Goal: Task Accomplishment & Management: Manage account settings

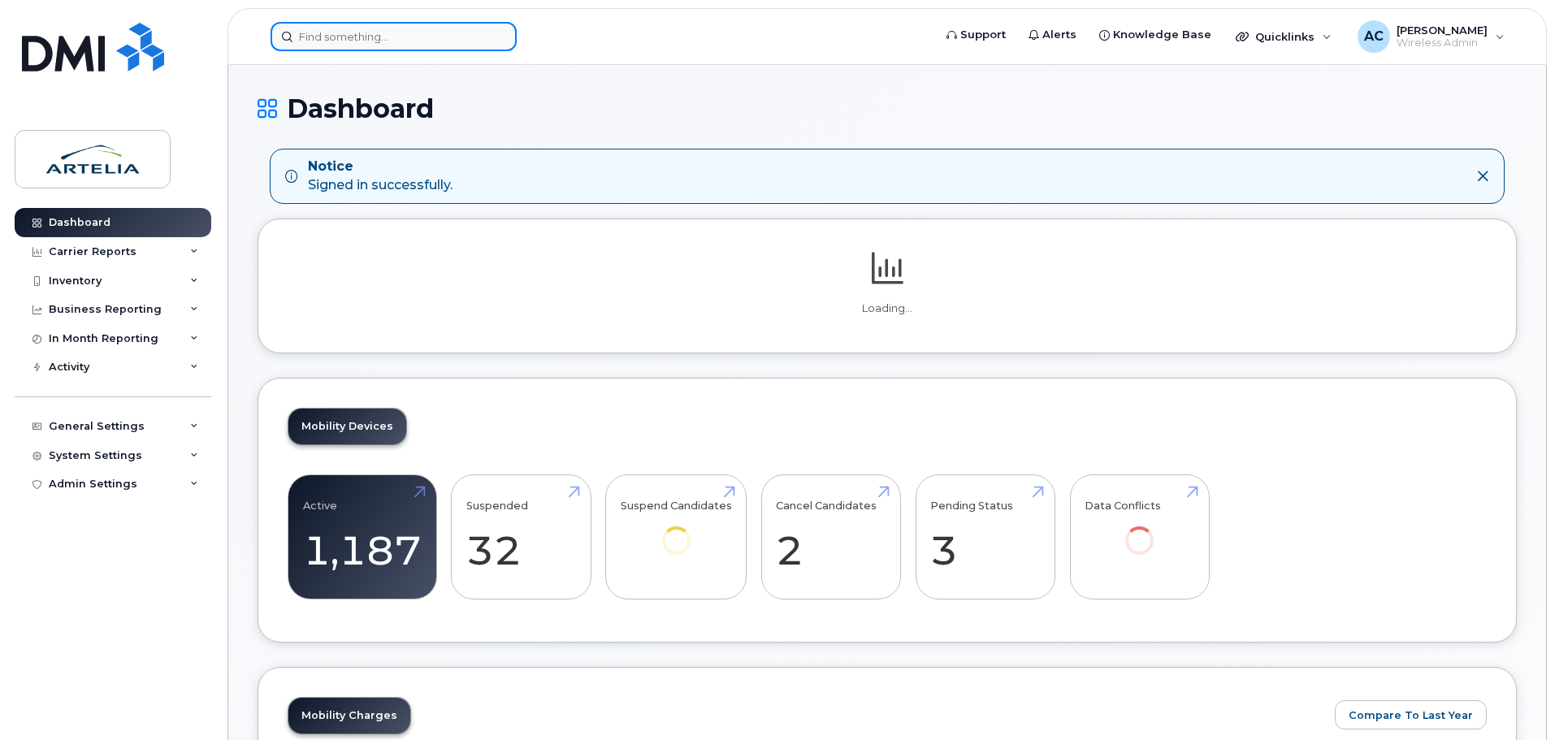
click at [388, 37] on input at bounding box center [394, 36] width 246 height 29
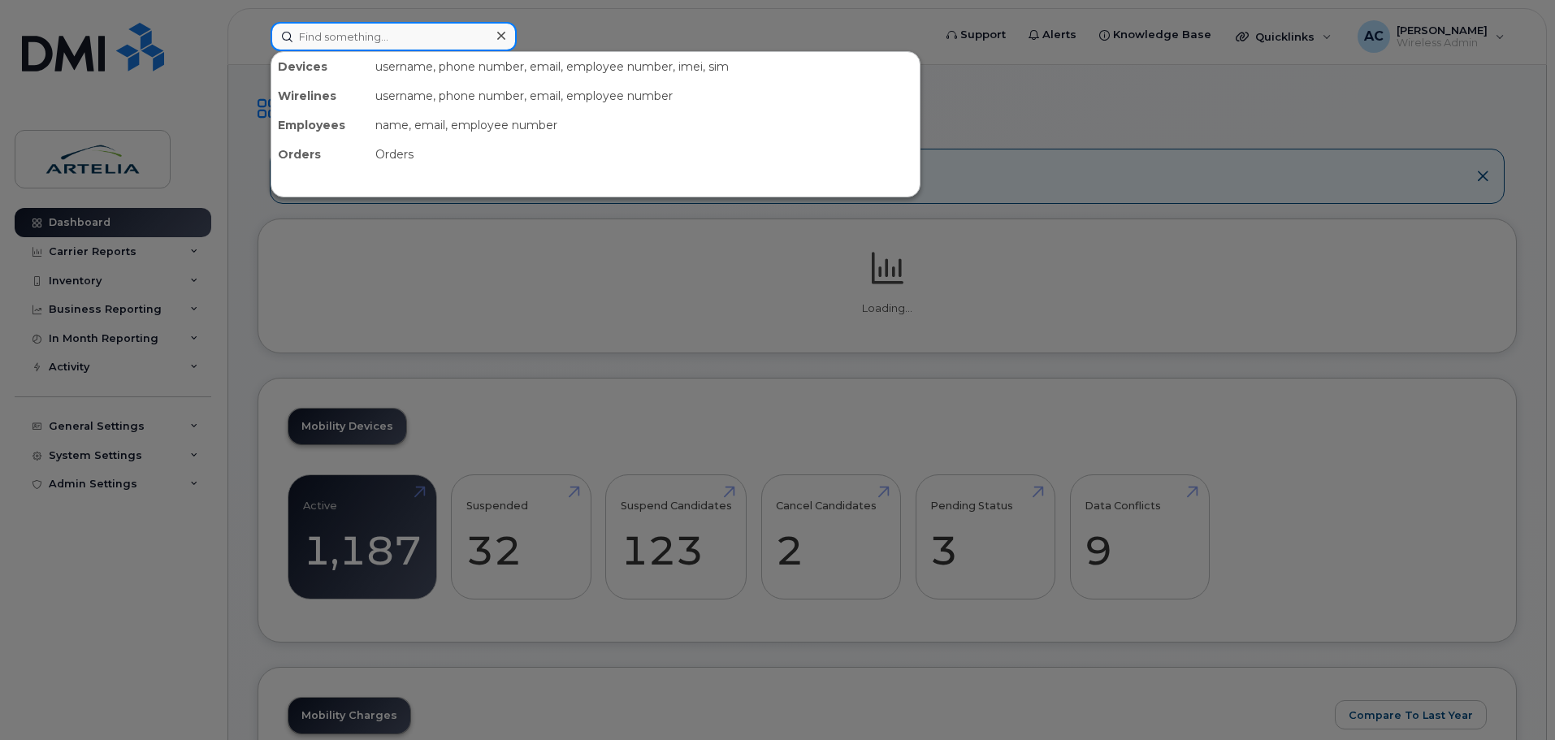
paste input "4182542394"
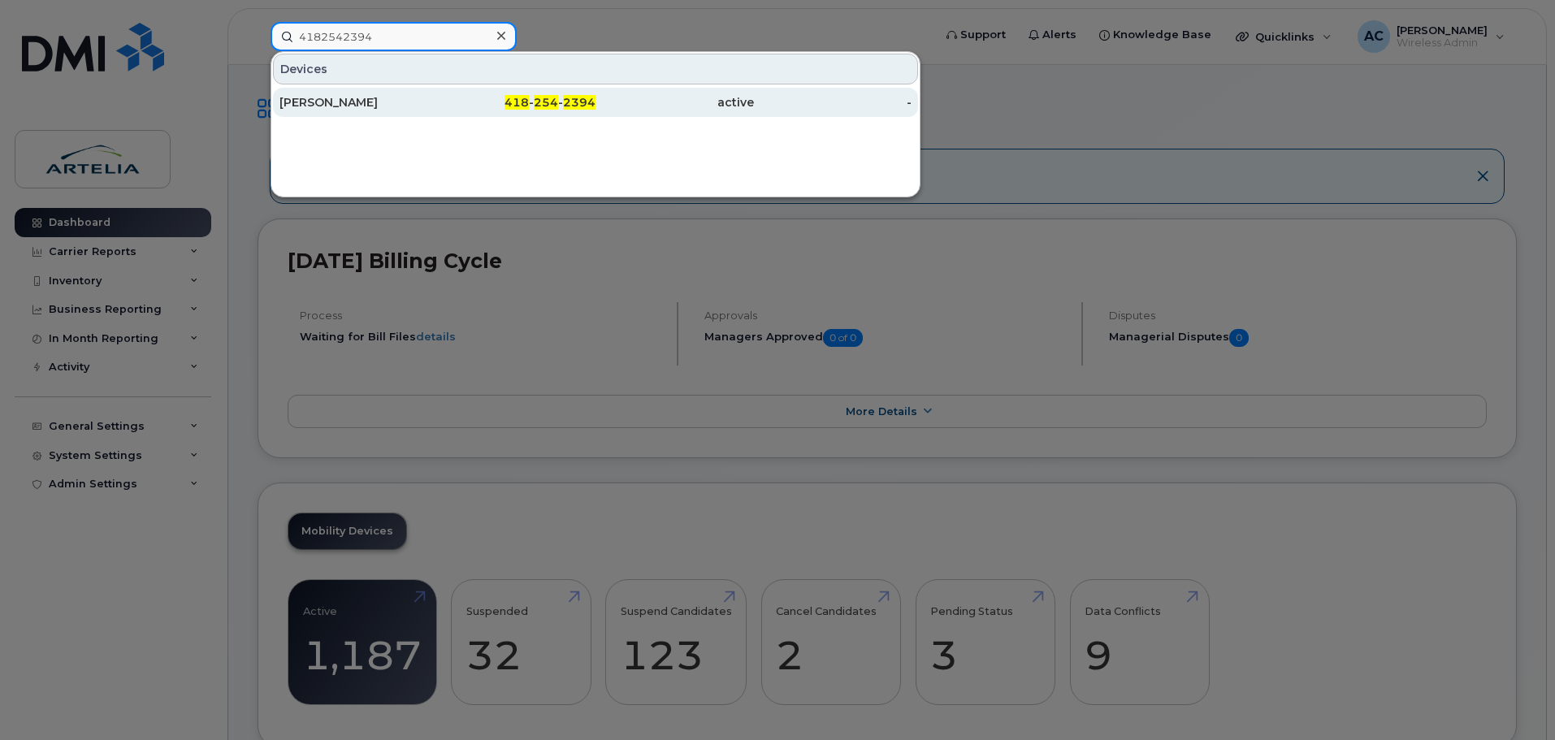
type input "4182542394"
click at [353, 95] on div "[PERSON_NAME]" at bounding box center [359, 102] width 158 height 16
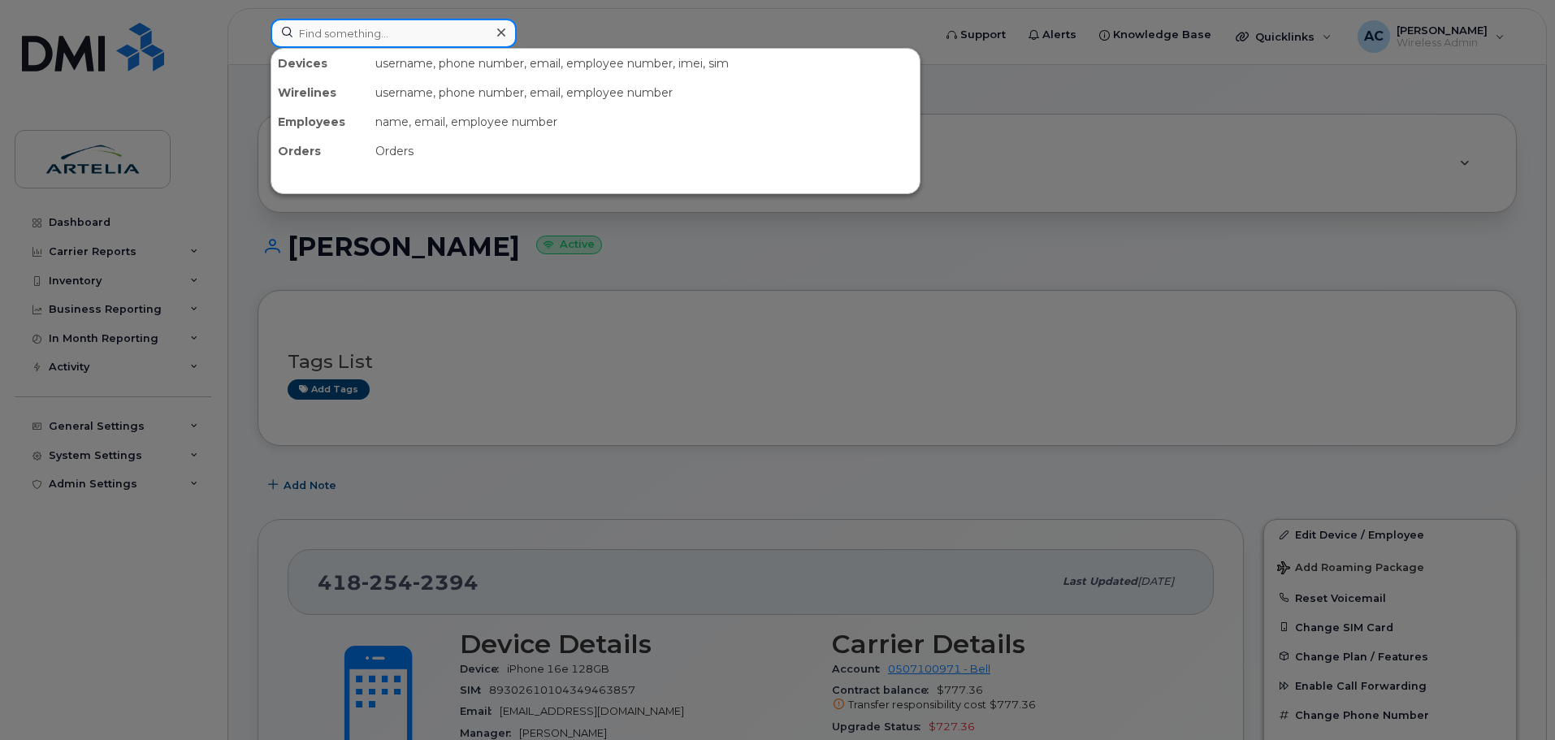
click at [378, 27] on input at bounding box center [394, 33] width 246 height 29
paste input "4182542394"
type input "4182542394"
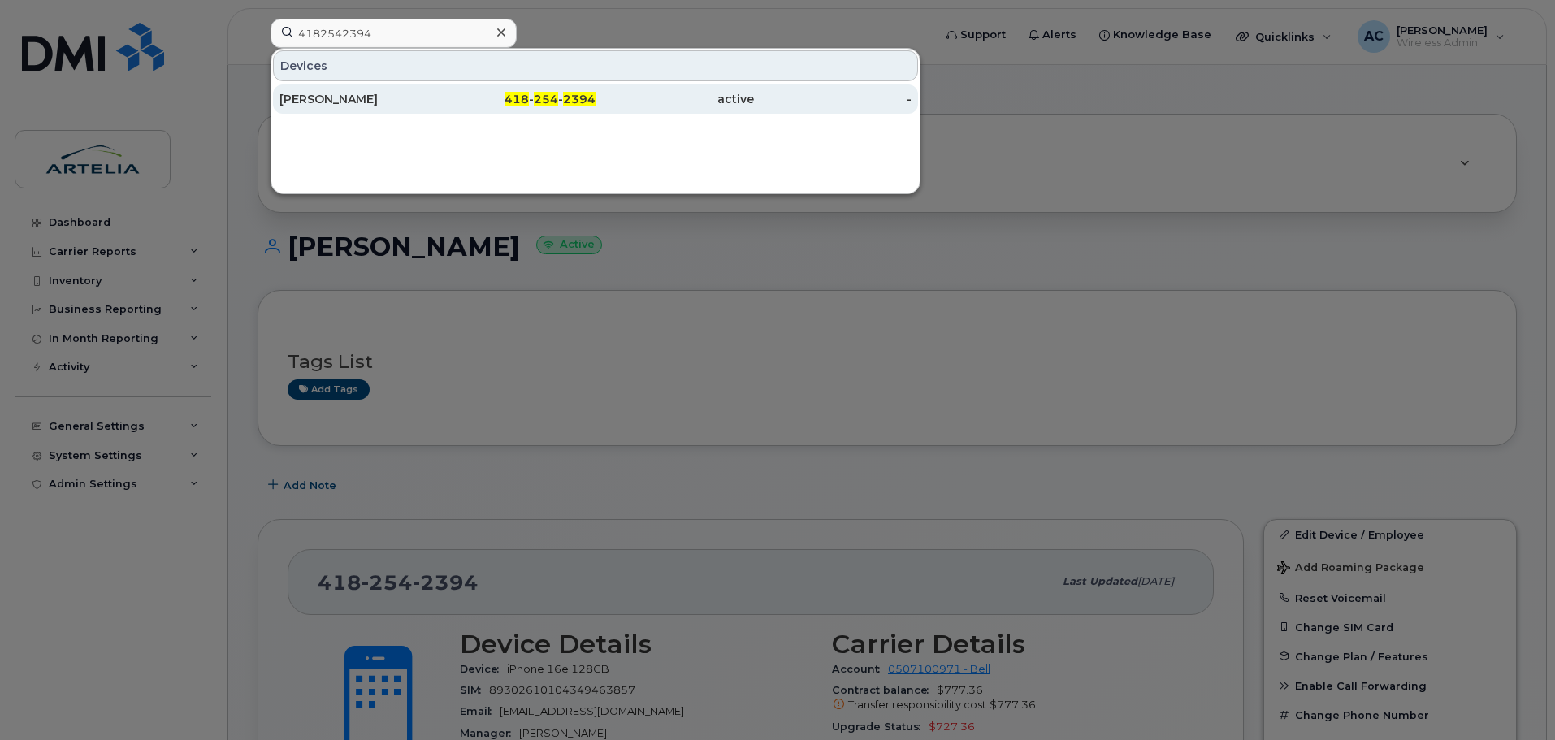
click at [348, 93] on div "[PERSON_NAME]" at bounding box center [359, 99] width 158 height 16
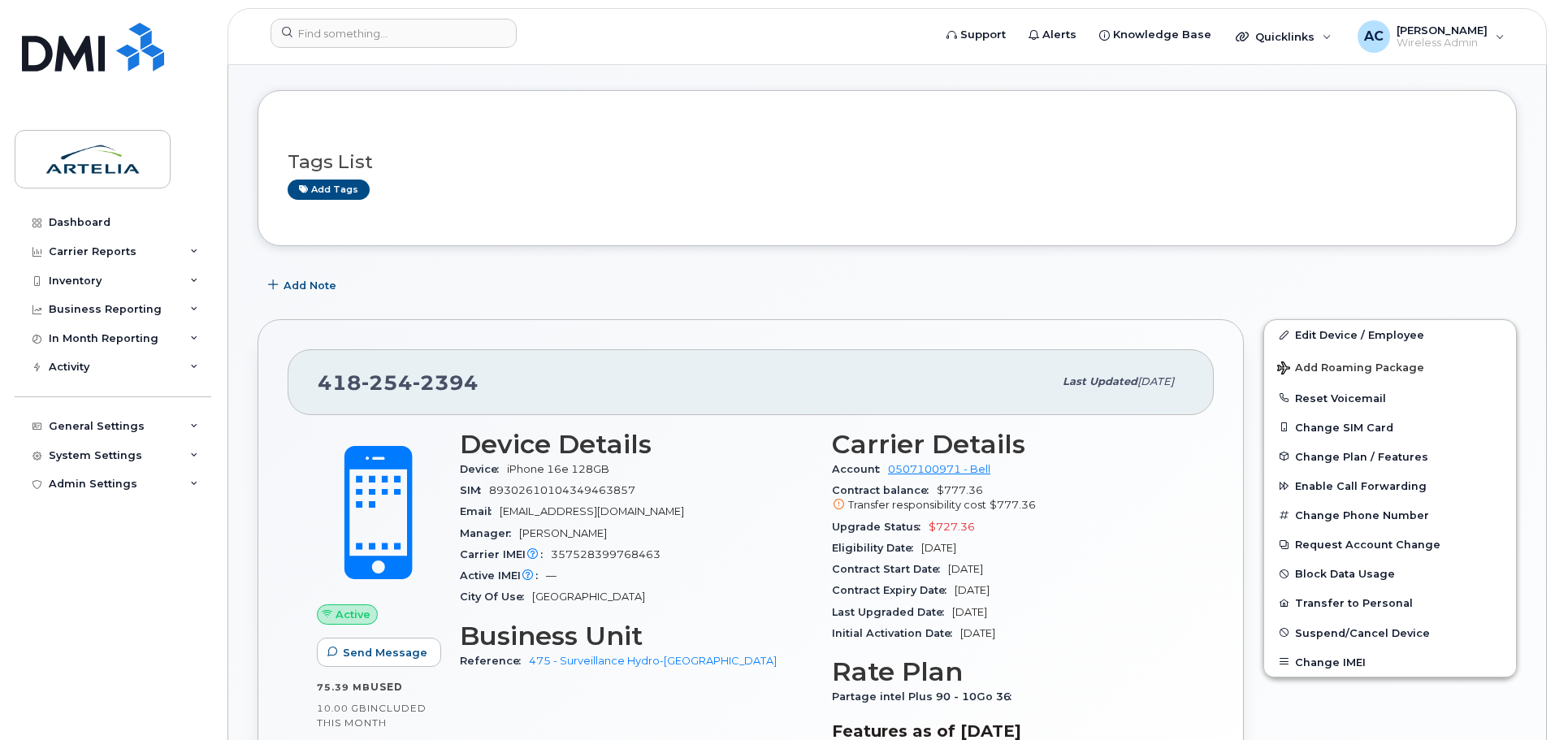
scroll to position [203, 0]
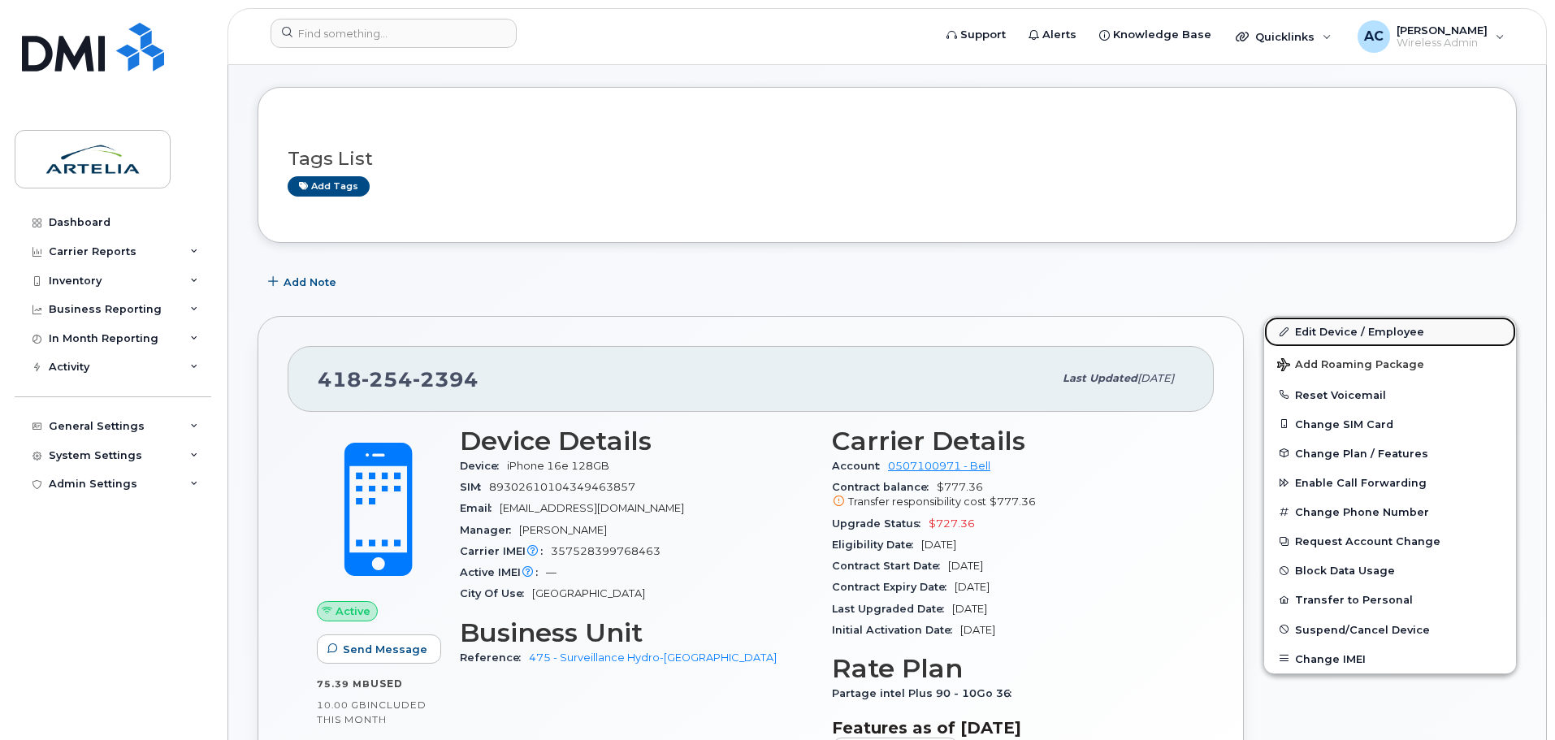
click at [1341, 329] on link "Edit Device / Employee" at bounding box center [1390, 331] width 252 height 29
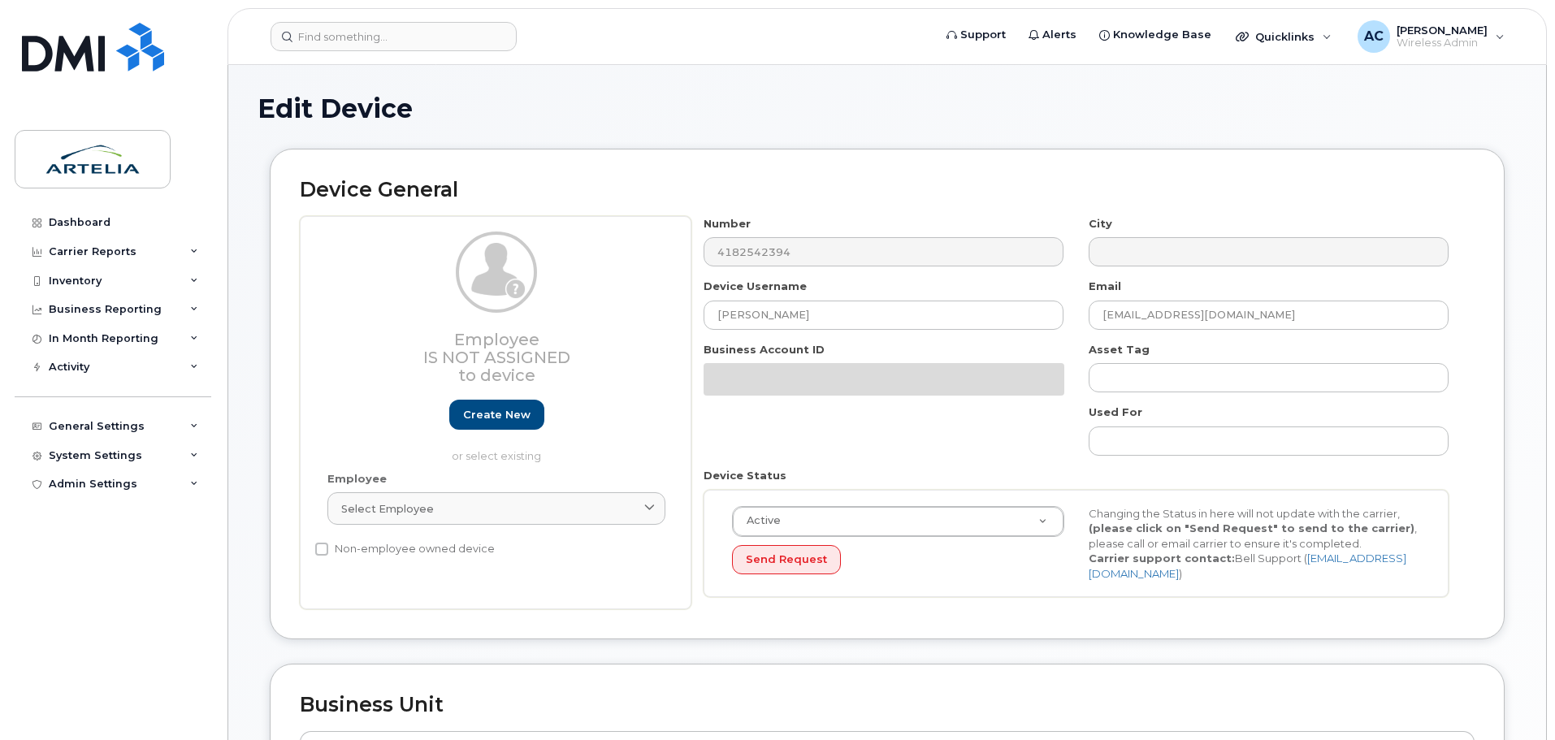
select select "29522010"
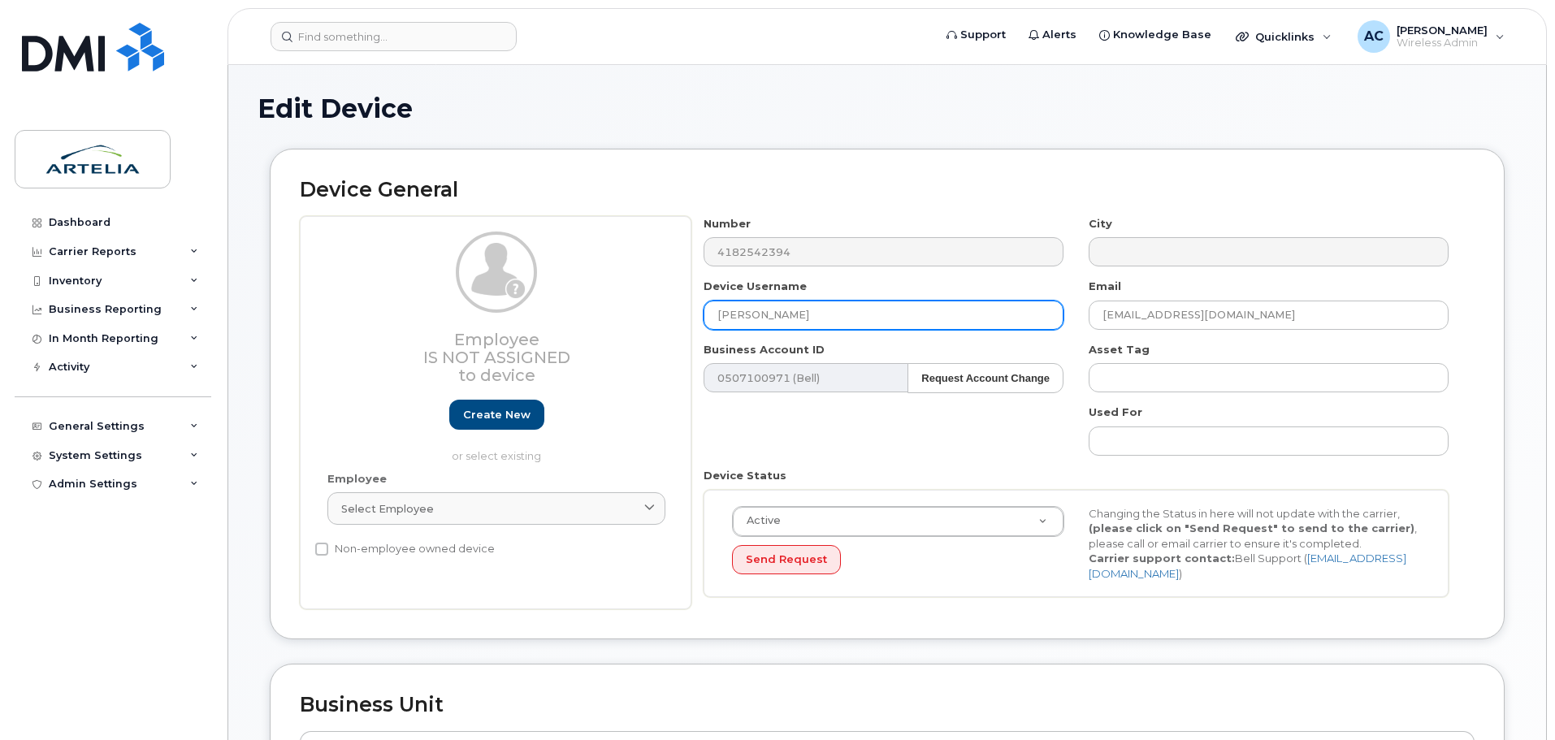
drag, startPoint x: 841, startPoint y: 320, endPoint x: 621, endPoint y: 307, distance: 220.6
click at [621, 307] on div "Employee Is not assigned to device Create new or select existing Employee Selec…" at bounding box center [887, 413] width 1175 height 394
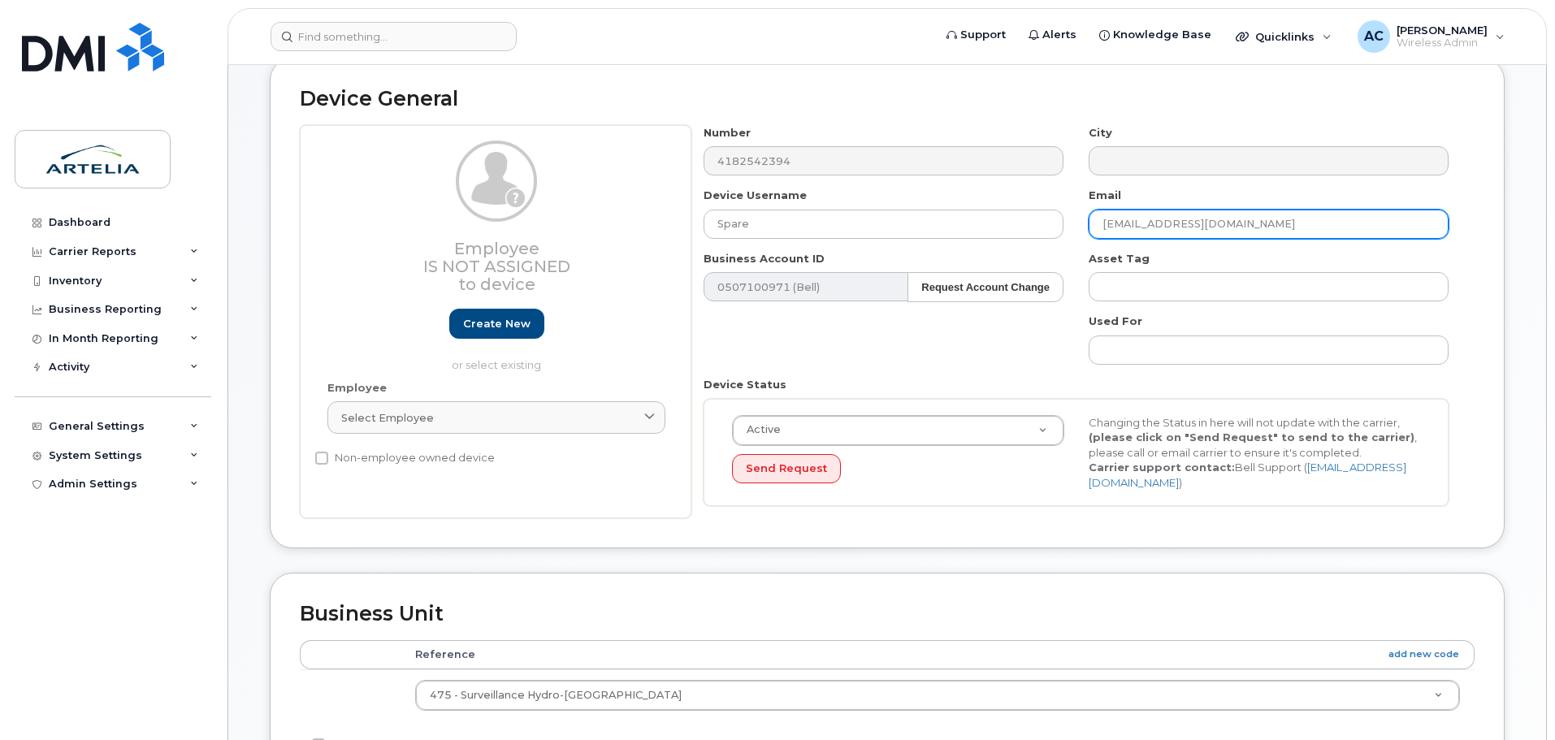
scroll to position [102, 0]
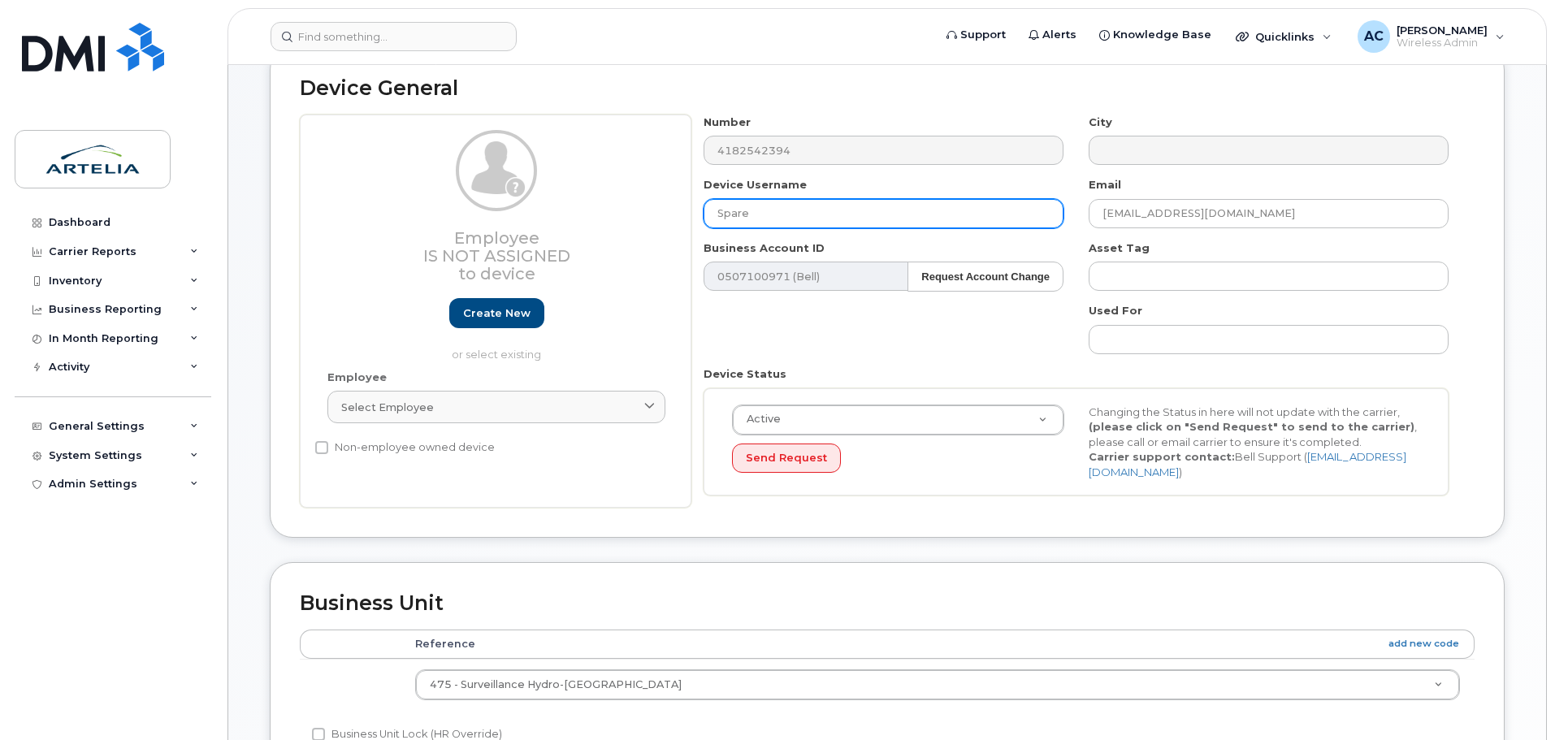
click at [792, 214] on input "Spare" at bounding box center [884, 213] width 360 height 29
type input "Spare 475"
drag, startPoint x: 1248, startPoint y: 213, endPoint x: 1016, endPoint y: 207, distance: 232.5
click at [1017, 207] on div "Number 4182542394 City Device Username Spare 475 Email hpoulin@fnx-innov.com Bu…" at bounding box center [1077, 312] width 770 height 394
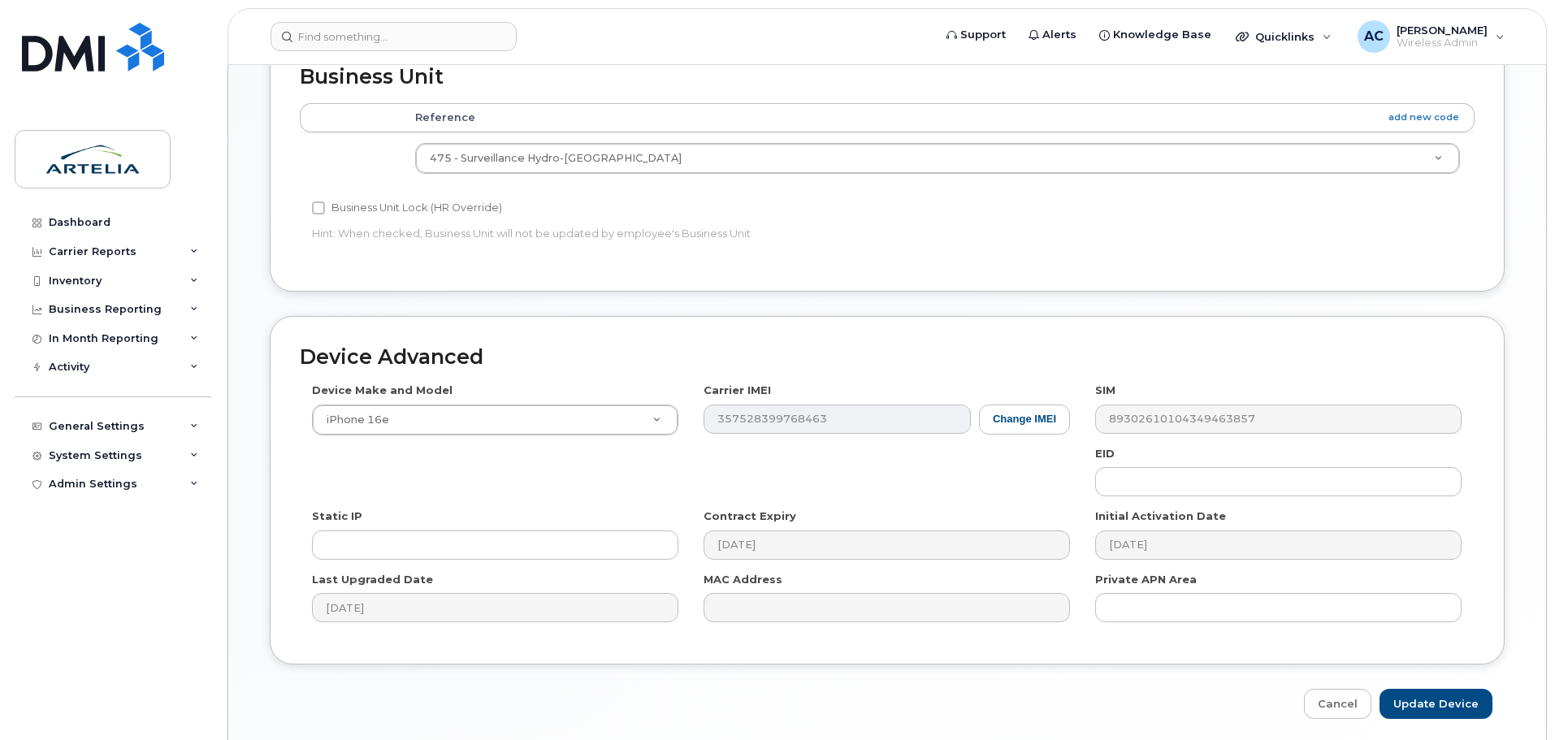
scroll to position [630, 0]
click at [1442, 697] on input "Update Device" at bounding box center [1436, 702] width 113 height 30
type input "Saving..."
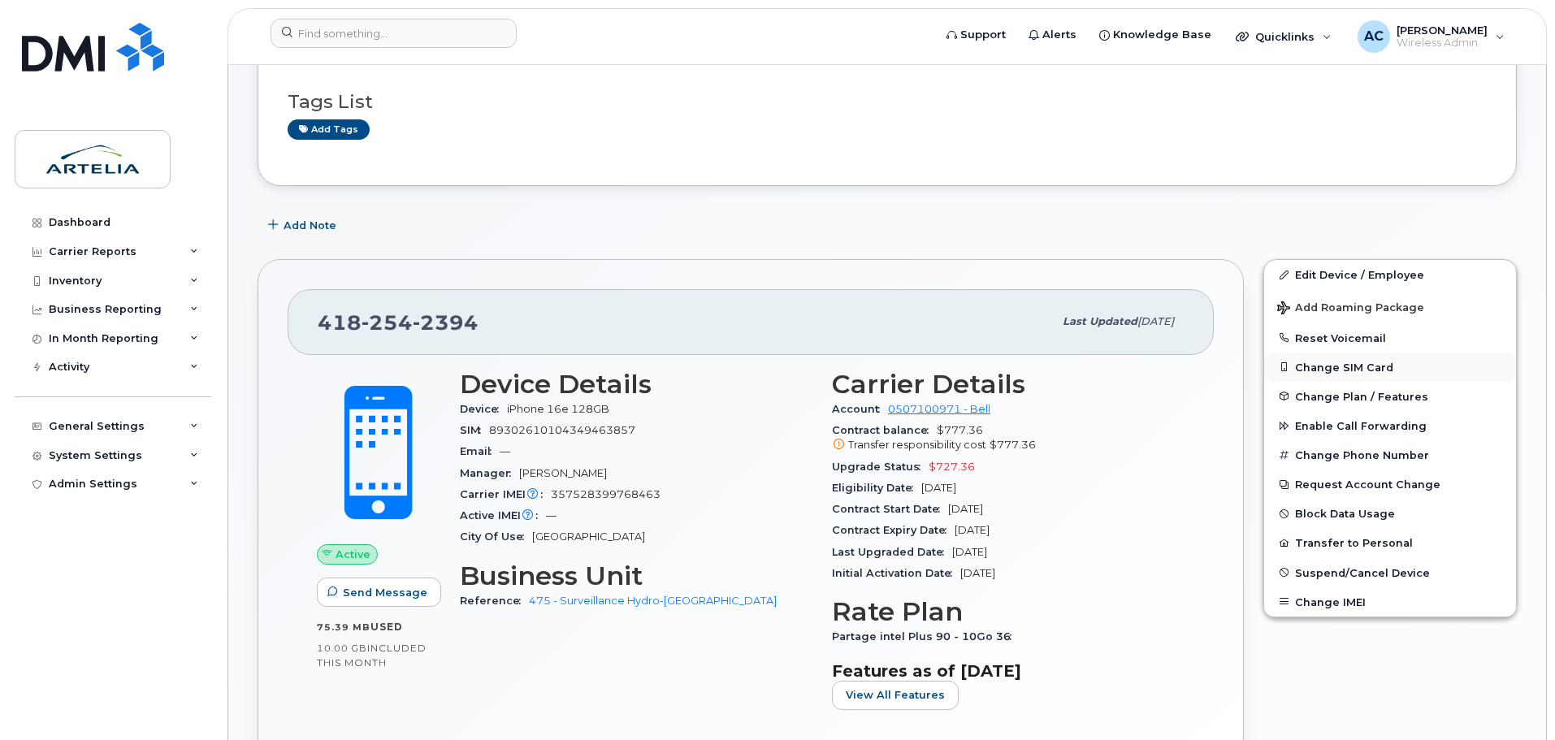
scroll to position [81, 0]
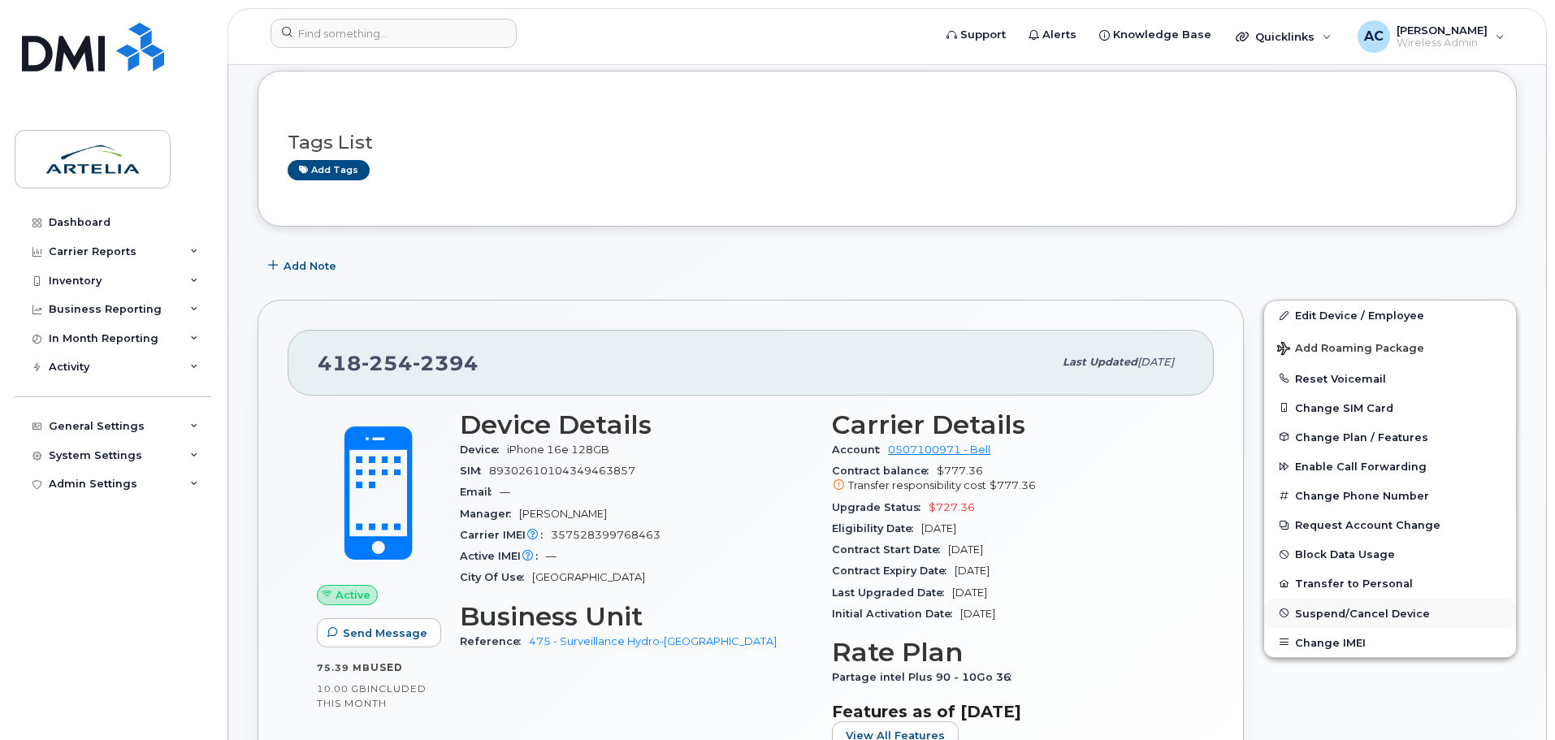
click at [1351, 614] on span "Suspend/Cancel Device" at bounding box center [1362, 613] width 135 height 12
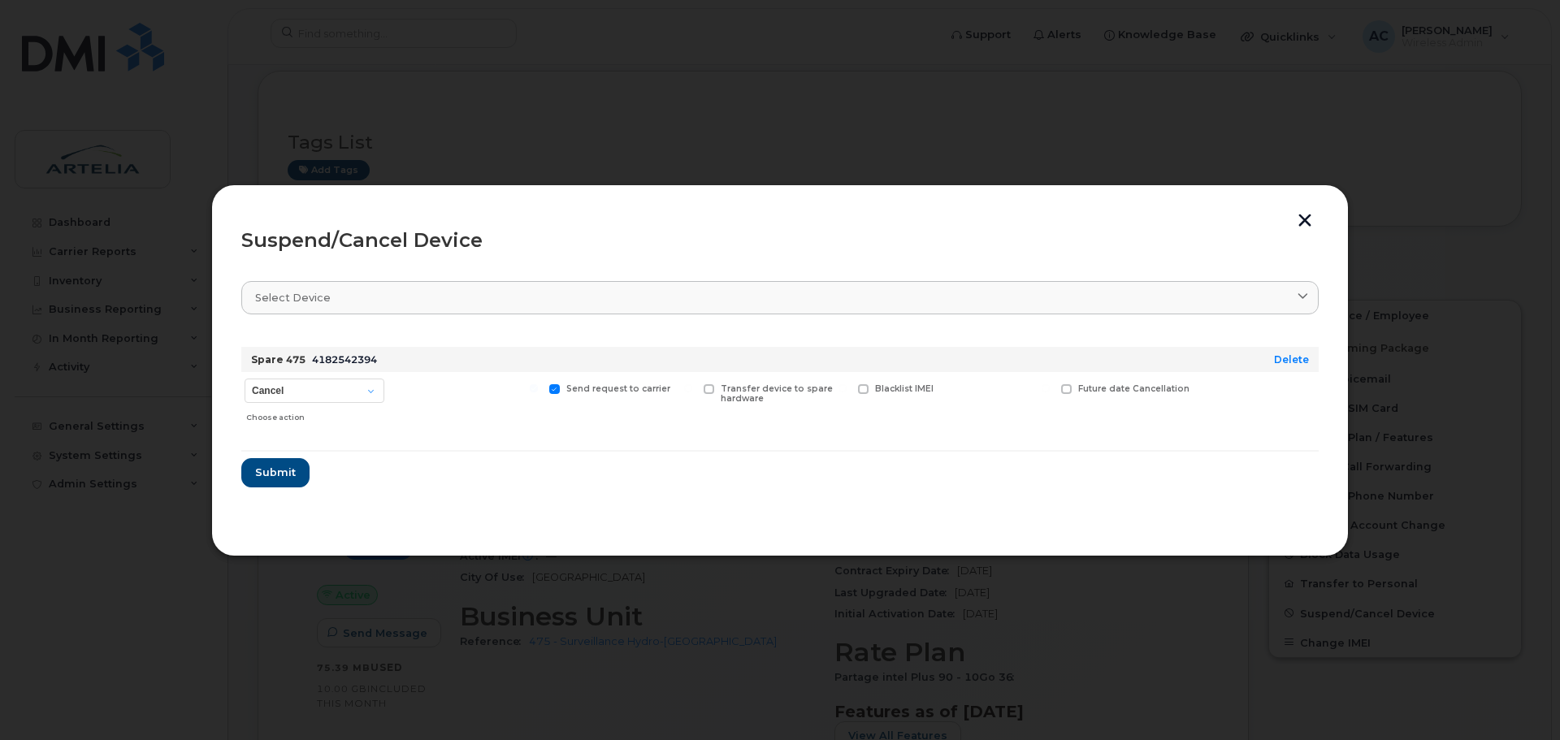
click at [1299, 217] on button "button" at bounding box center [1305, 222] width 24 height 17
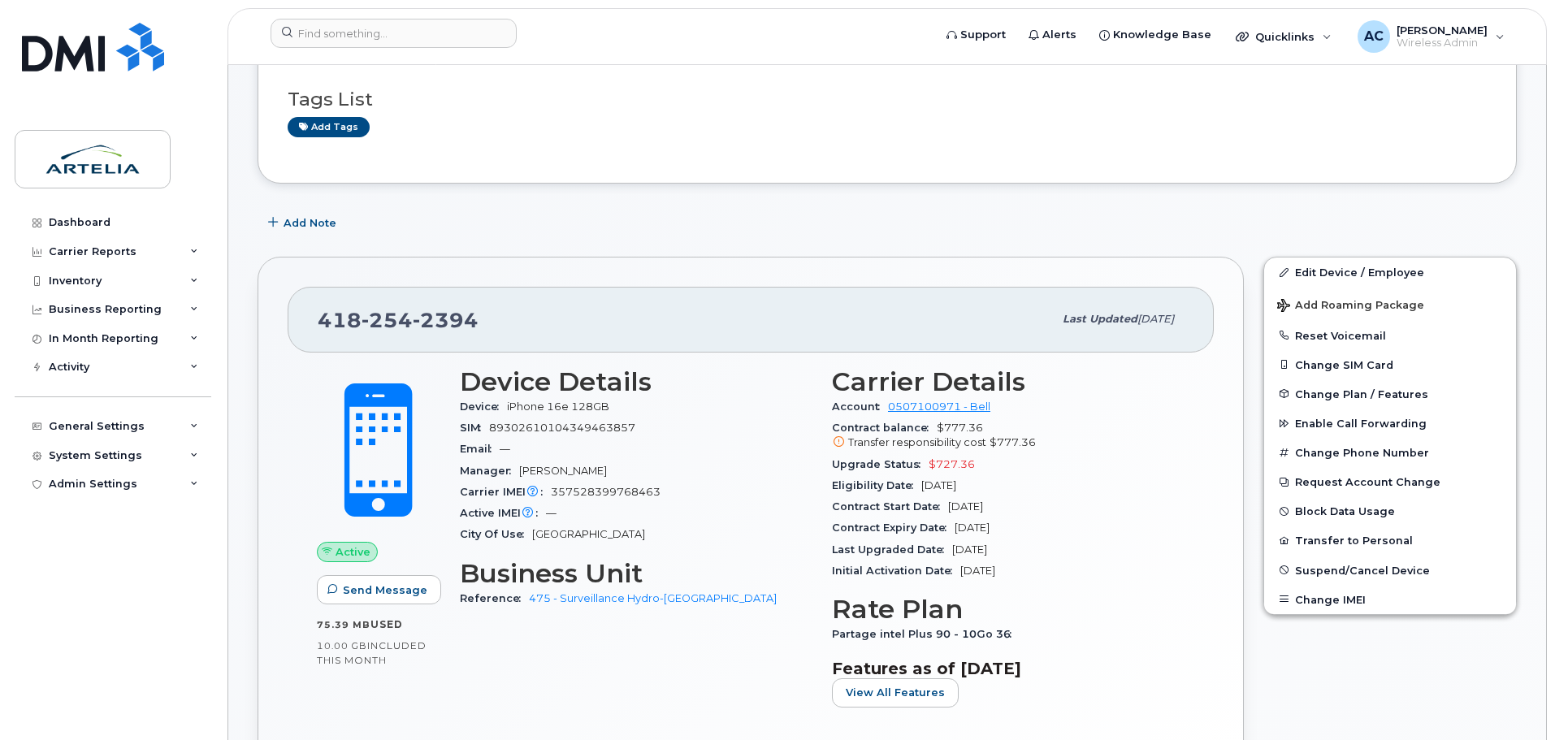
scroll to position [223, 0]
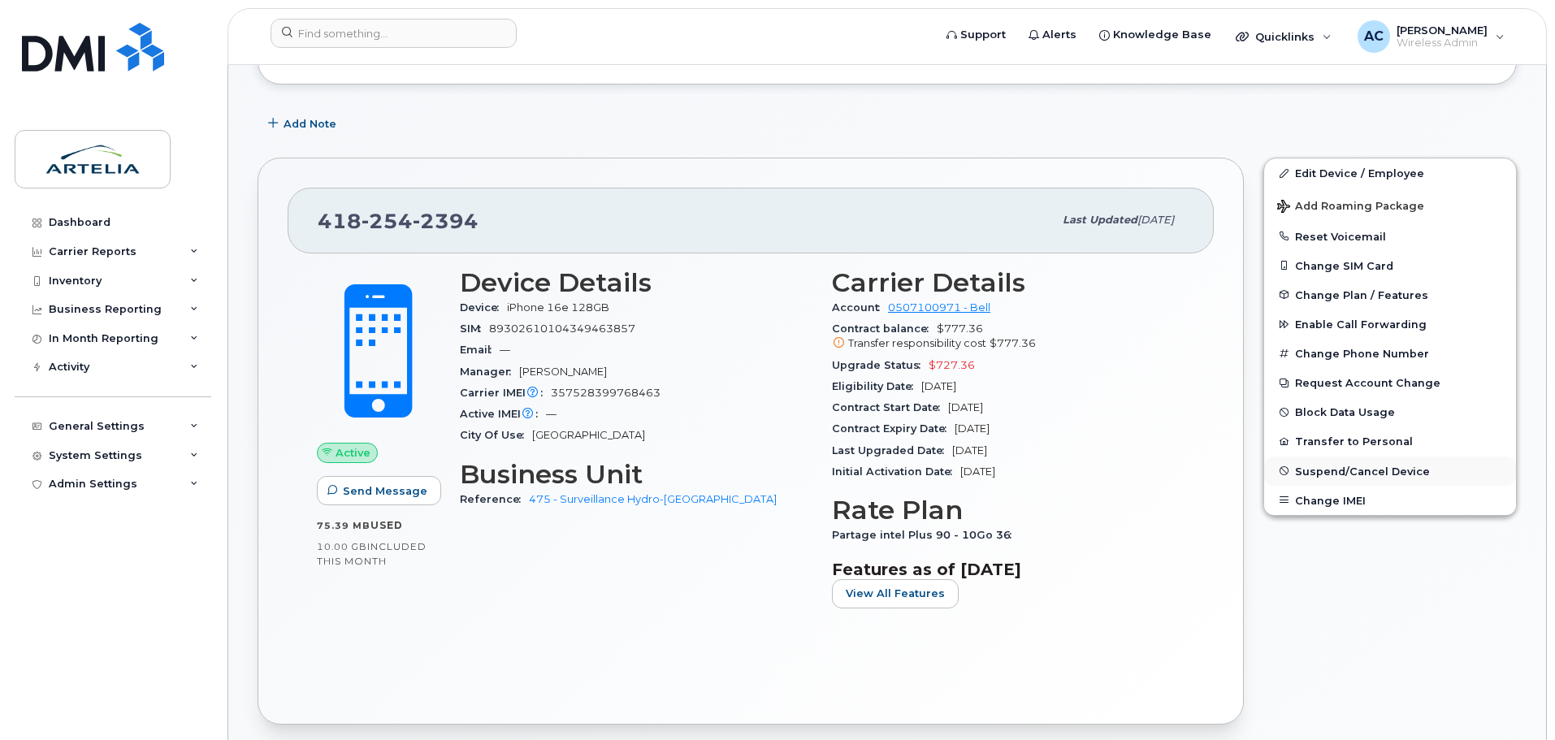
click at [1328, 468] on span "Suspend/Cancel Device" at bounding box center [1362, 471] width 135 height 12
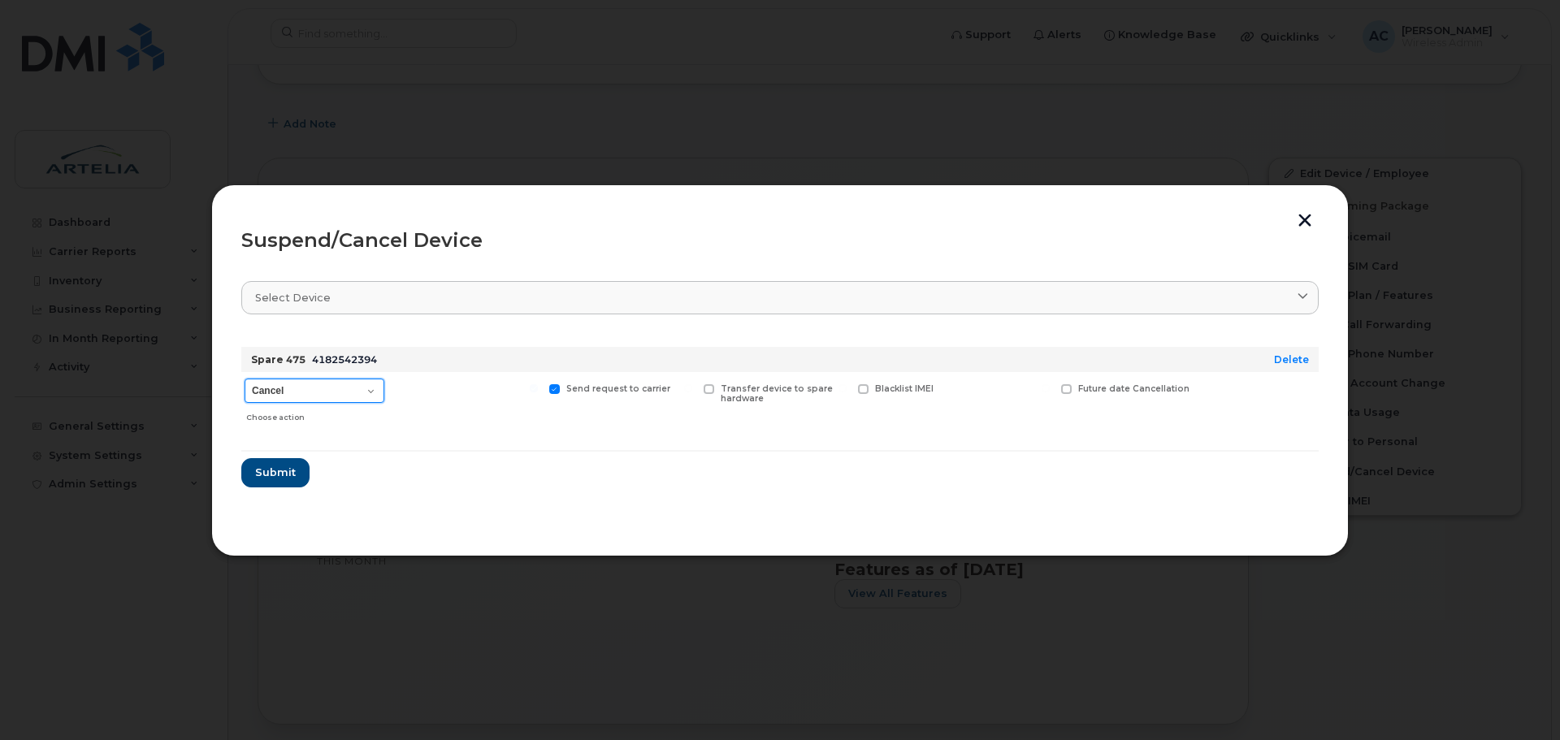
click at [337, 384] on select "Cancel Suspend - Extend Suspension Suspend - Reduced Rate Suspend - Full Rate S…" at bounding box center [315, 391] width 140 height 24
select select "[object Object]"
click at [245, 379] on select "Cancel Suspend - Extend Suspension Suspend - Reduced Rate Suspend - Full Rate S…" at bounding box center [315, 391] width 140 height 24
click at [276, 475] on span "Submit" at bounding box center [274, 472] width 41 height 15
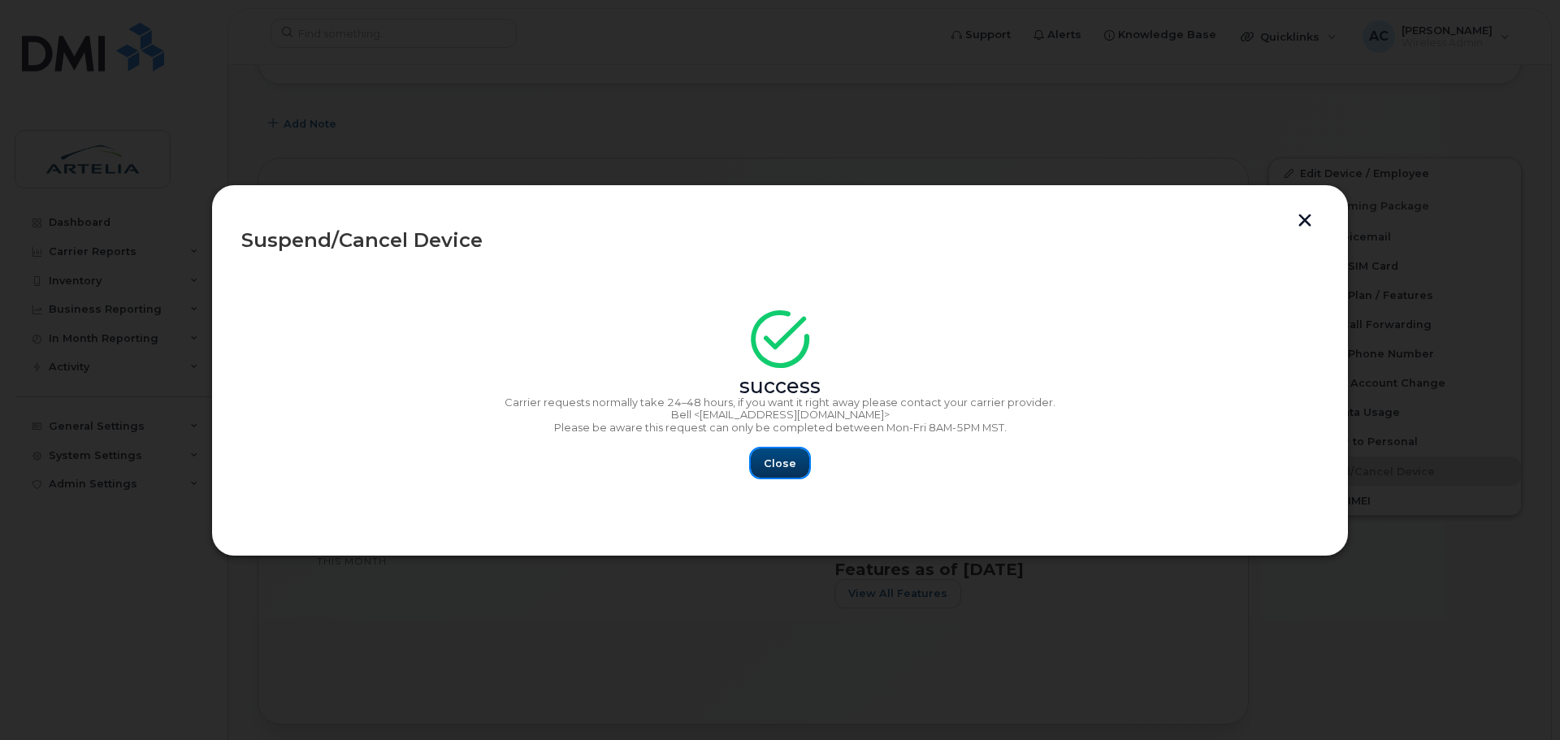
click at [755, 462] on button "Close" at bounding box center [780, 463] width 59 height 29
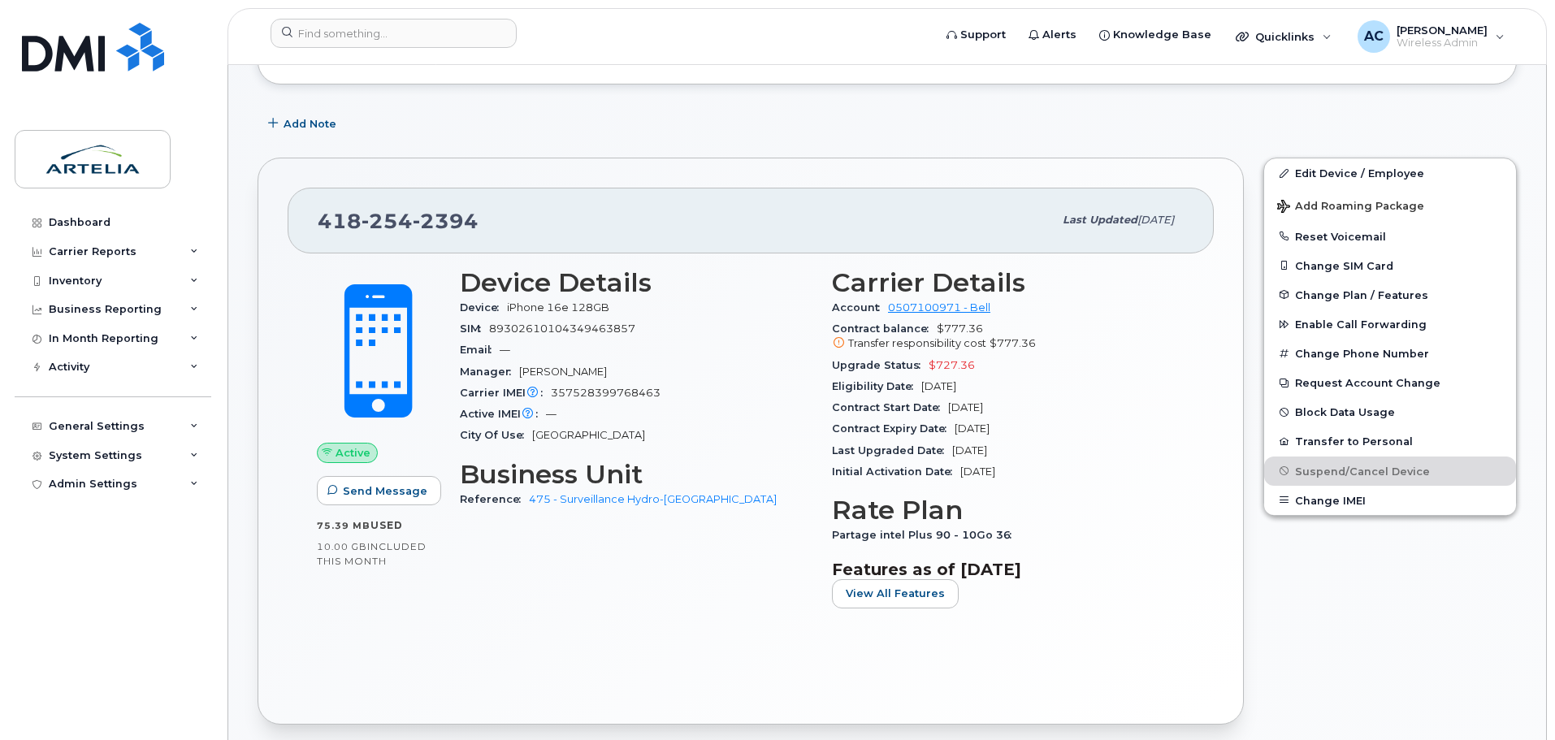
click at [1255, 264] on div "Edit Device / Employee Add Roaming Package Reset Voicemail Change SIM Card Chan…" at bounding box center [1390, 441] width 273 height 586
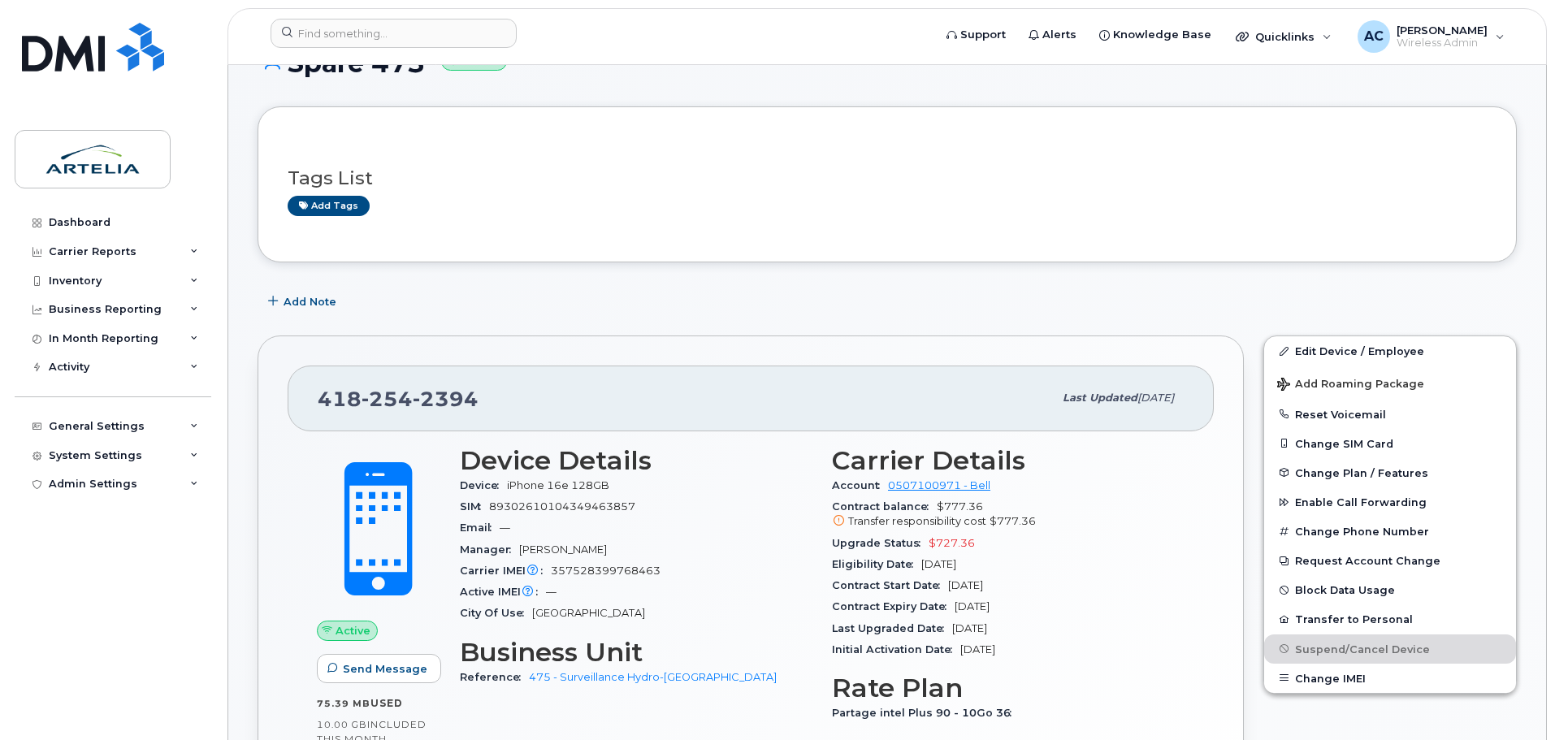
scroll to position [0, 0]
